Goal: Answer question/provide support: Share knowledge or assist other users

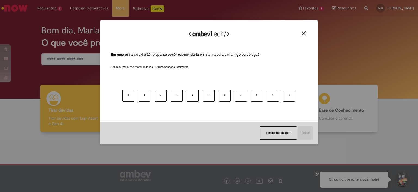
click at [302, 34] on img "Close" at bounding box center [304, 33] width 4 height 4
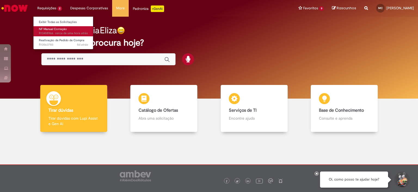
click at [54, 33] on span "cerca de uma hora atrás cerca de uma hora atrás R13458966" at bounding box center [63, 33] width 49 height 4
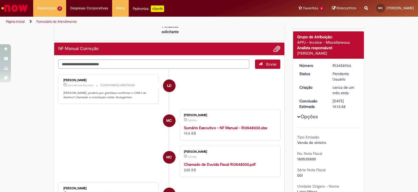
scroll to position [54, 0]
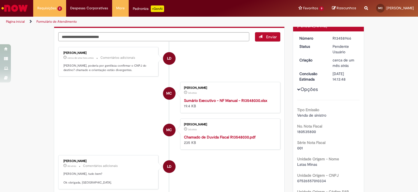
click at [249, 101] on strong "Sumário Executivo - NF Manual - R13548030.xlsx" at bounding box center [225, 100] width 83 height 5
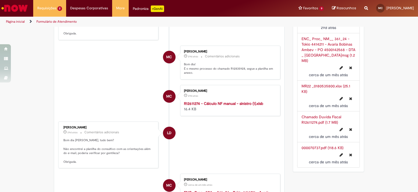
scroll to position [482, 0]
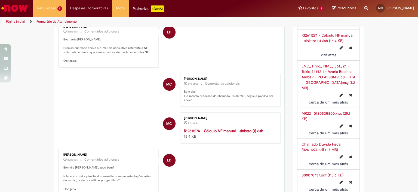
click at [231, 128] on strong "R12611274 - Cálculo NF manual - sinistro (1).xlsb" at bounding box center [223, 130] width 79 height 5
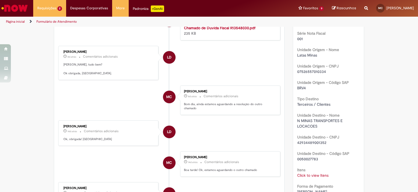
scroll to position [191, 0]
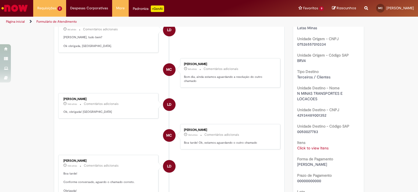
click at [319, 114] on span "42934489001352" at bounding box center [312, 115] width 29 height 5
copy span "42934489001352"
drag, startPoint x: 295, startPoint y: 93, endPoint x: 342, endPoint y: 95, distance: 47.2
click at [342, 95] on span "N MINAS TRANSPORTES E LOCACOES" at bounding box center [321, 96] width 47 height 10
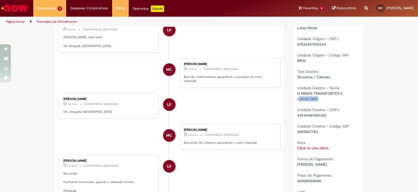
drag, startPoint x: 297, startPoint y: 97, endPoint x: 317, endPoint y: 102, distance: 20.6
click at [317, 102] on div "Tipo Emissão Venda de sinistro No. Nota Fiscal 180535800 Série Nota Fiscal 001 …" at bounding box center [329, 97] width 63 height 269
drag, startPoint x: 287, startPoint y: 116, endPoint x: 238, endPoint y: 114, distance: 49.6
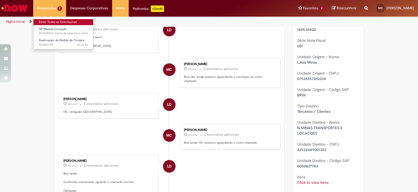
click at [60, 23] on link "Exibir Todas as Solicitações" at bounding box center [64, 22] width 60 height 6
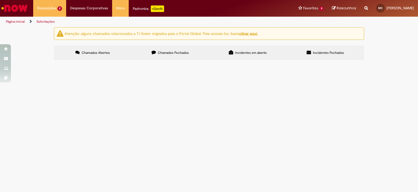
click at [171, 51] on span "Chamados Fechados" at bounding box center [173, 52] width 31 height 4
click at [0, 0] on td "R13468871" at bounding box center [0, 0] width 0 height 0
click at [0, 0] on span "R13468871" at bounding box center [0, 0] width 0 height 0
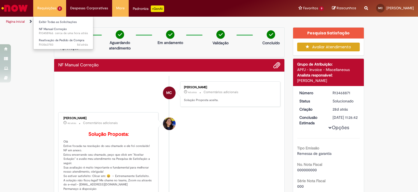
click at [54, 13] on li "Requisições 2 Exibir Todas as Solicitações NF Manual Correção cerca de uma hora…" at bounding box center [49, 8] width 33 height 16
click at [54, 27] on span "NF Manual Correção" at bounding box center [53, 29] width 28 height 4
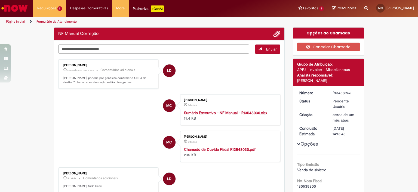
click at [188, 49] on textarea "Digite sua mensagem aqui..." at bounding box center [153, 48] width 191 height 9
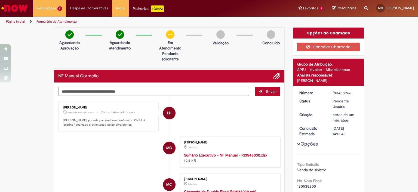
paste textarea "**********"
drag, startPoint x: 138, startPoint y: 91, endPoint x: 130, endPoint y: 90, distance: 8.7
click at [130, 90] on textarea "**********" at bounding box center [153, 91] width 191 height 9
type textarea "**********"
click at [275, 90] on button "Enviar" at bounding box center [267, 91] width 25 height 9
